Goal: Communication & Community: Participate in discussion

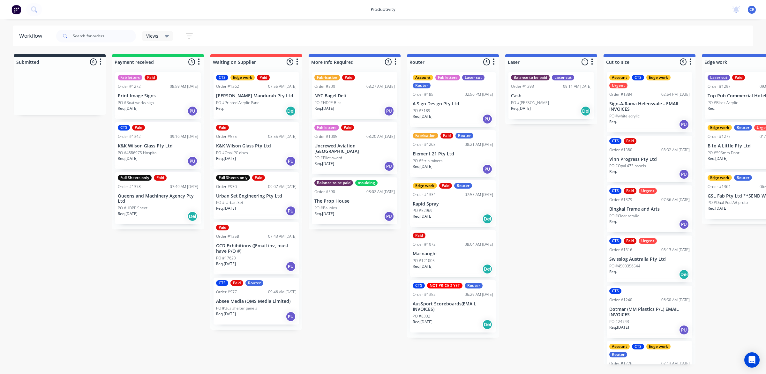
click at [449, 313] on div "PO #8332" at bounding box center [453, 316] width 80 height 6
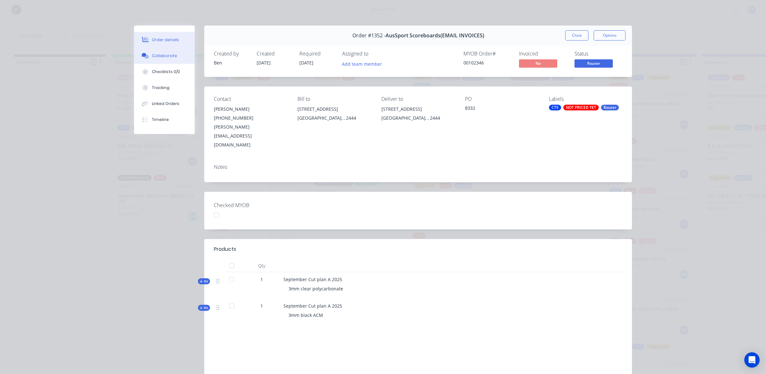
click at [166, 56] on div "Collaborate" at bounding box center [164, 56] width 25 height 6
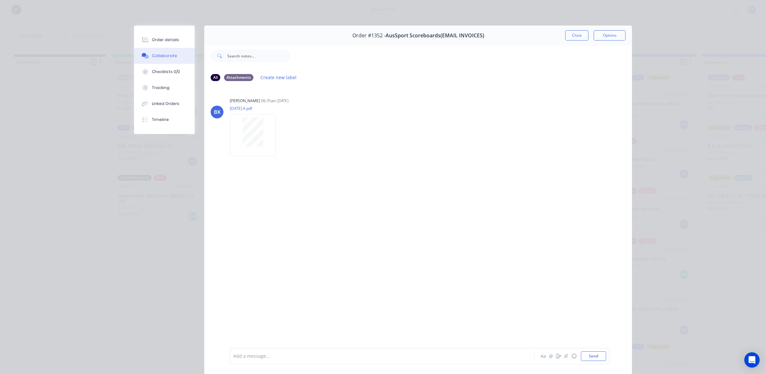
click at [267, 353] on div at bounding box center [373, 356] width 279 height 7
click at [308, 357] on div "@Ben Done" at bounding box center [373, 356] width 279 height 7
click at [594, 355] on button "Send" at bounding box center [593, 356] width 25 height 10
click at [507, 358] on div at bounding box center [373, 356] width 279 height 7
click at [588, 356] on button "Send" at bounding box center [593, 356] width 25 height 10
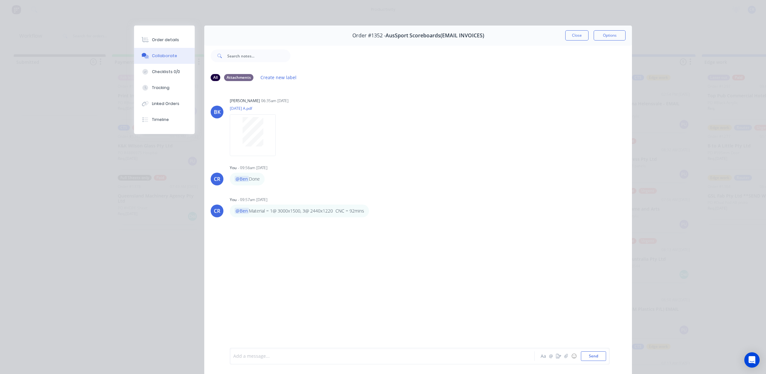
click at [420, 358] on div at bounding box center [373, 356] width 279 height 7
click at [586, 358] on button "Send" at bounding box center [593, 356] width 25 height 10
click at [567, 37] on button "Close" at bounding box center [576, 35] width 23 height 10
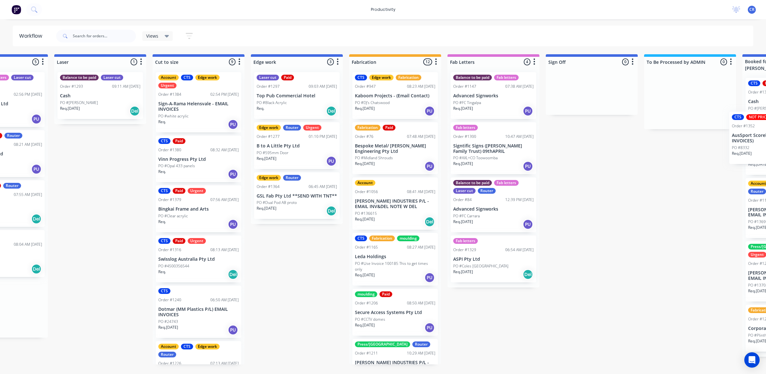
scroll to position [0, 480]
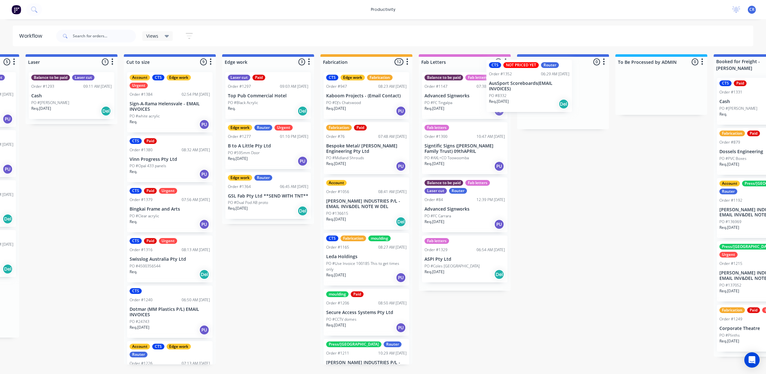
drag, startPoint x: 430, startPoint y: 310, endPoint x: 524, endPoint y: 90, distance: 238.5
click at [524, 90] on div "Submitted 0 Sort By Created date Required date Order number Customer name Most …" at bounding box center [279, 209] width 1527 height 310
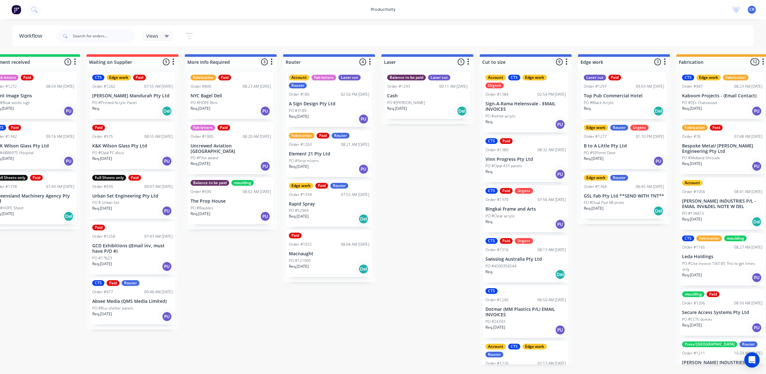
scroll to position [0, 121]
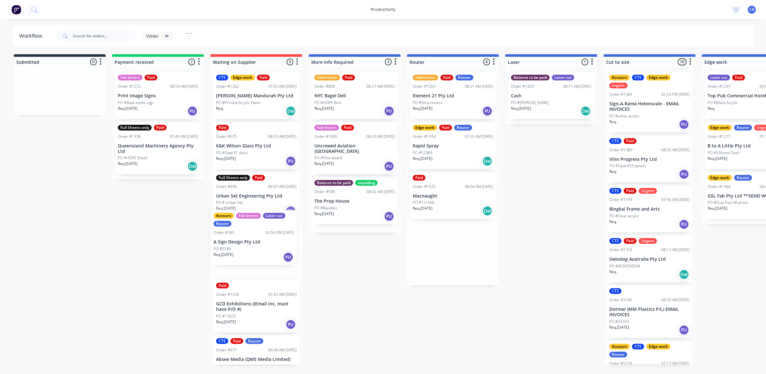
drag, startPoint x: 450, startPoint y: 106, endPoint x: 244, endPoint y: 248, distance: 249.8
click at [244, 248] on div "Submitted 0 Sort By Created date Required date Order number Customer name Most …" at bounding box center [758, 209] width 1527 height 310
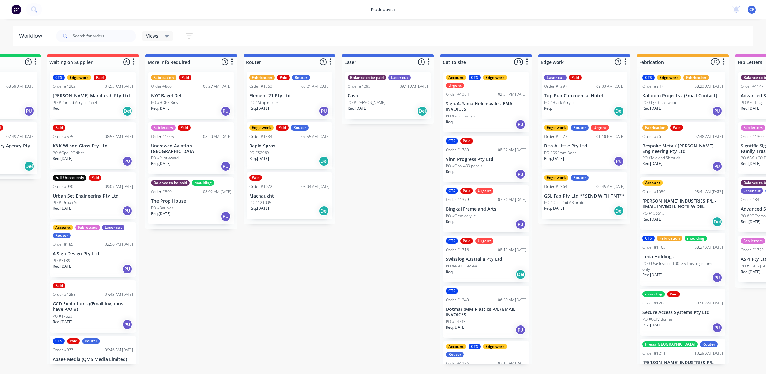
scroll to position [0, 199]
